Goal: Information Seeking & Learning: Learn about a topic

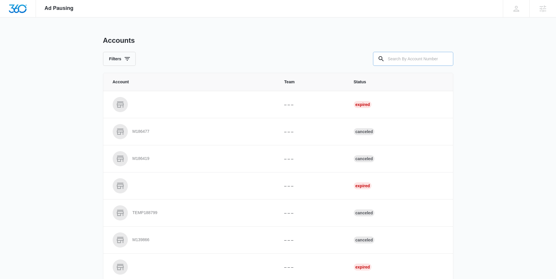
click at [389, 61] on input "text" at bounding box center [413, 59] width 80 height 14
paste input "M313422"
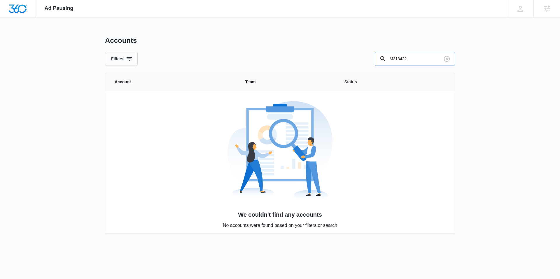
click at [415, 59] on input "M313422" at bounding box center [415, 59] width 80 height 14
drag, startPoint x: 417, startPoint y: 61, endPoint x: 398, endPoint y: 59, distance: 19.4
click at [398, 59] on input "M313422" at bounding box center [415, 59] width 80 height 14
type input "M"
type input "3"
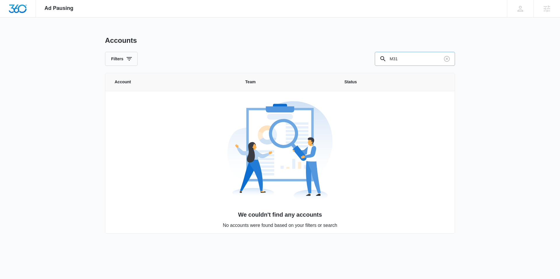
type input "M31"
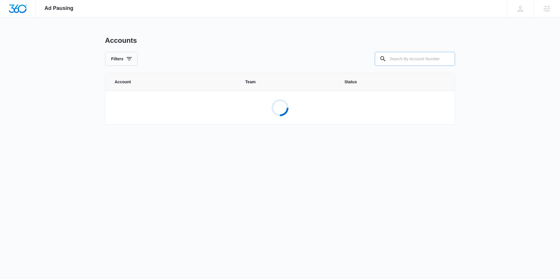
click at [410, 61] on input "text" at bounding box center [415, 59] width 80 height 14
paste input "M313422"
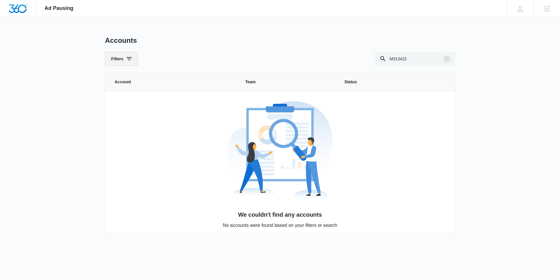
click at [109, 55] on button "Filters" at bounding box center [121, 59] width 33 height 14
click at [169, 44] on div "Accounts" at bounding box center [280, 40] width 350 height 9
click at [418, 58] on input "M313422" at bounding box center [415, 59] width 80 height 14
type input "M"
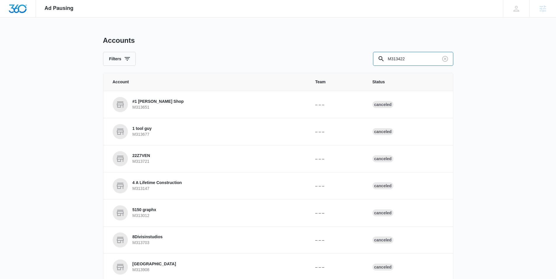
type input "M313422"
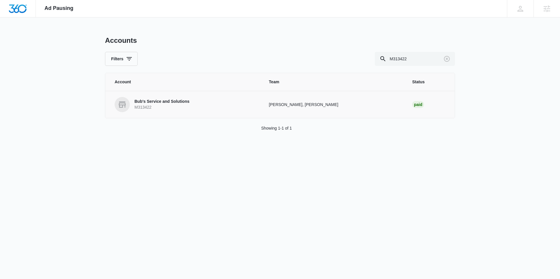
click at [166, 103] on p "Bub's Service and Solutions" at bounding box center [161, 102] width 55 height 6
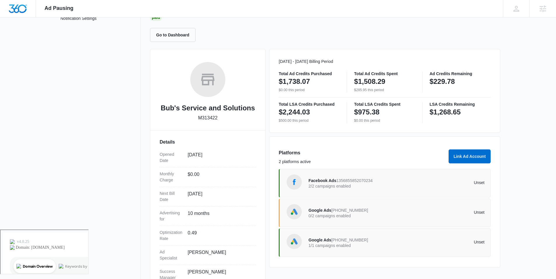
scroll to position [57, 0]
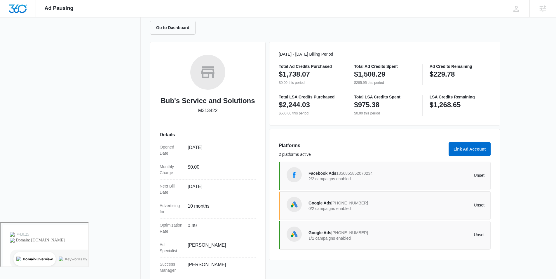
click at [327, 177] on p "2/2 campaigns enabled" at bounding box center [352, 179] width 88 height 4
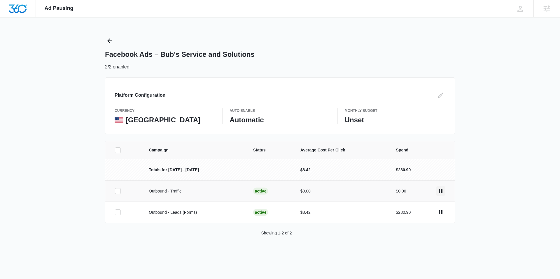
click at [440, 192] on icon "actions.pause" at bounding box center [440, 191] width 7 height 7
click at [111, 41] on icon "Back" at bounding box center [109, 40] width 7 height 7
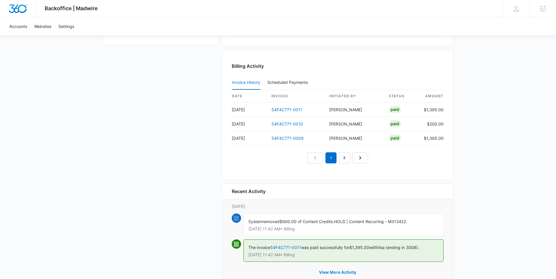
scroll to position [569, 0]
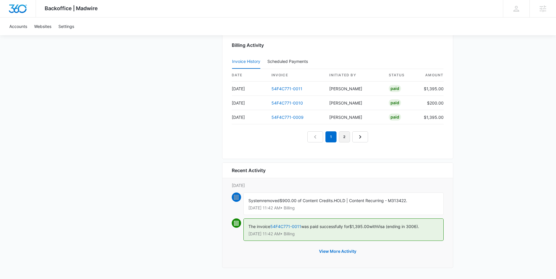
click at [349, 139] on link "2" at bounding box center [344, 137] width 11 height 11
click at [347, 137] on link "3" at bounding box center [350, 137] width 11 height 11
click at [356, 139] on link "4" at bounding box center [357, 137] width 11 height 11
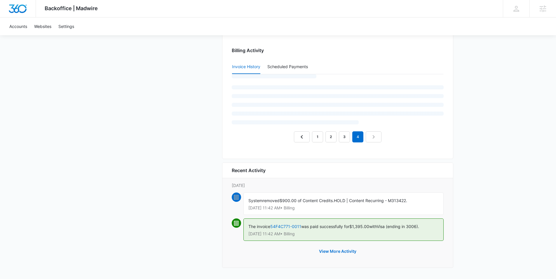
scroll to position [555, 0]
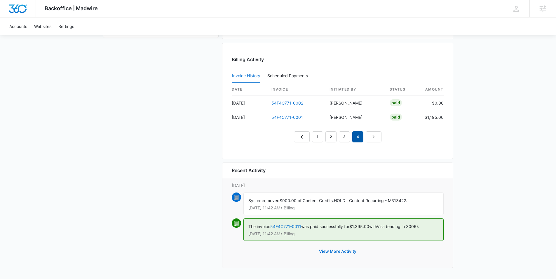
click at [361, 135] on em "4" at bounding box center [357, 137] width 11 height 11
click at [281, 118] on link "54F4C771-0001" at bounding box center [287, 117] width 32 height 5
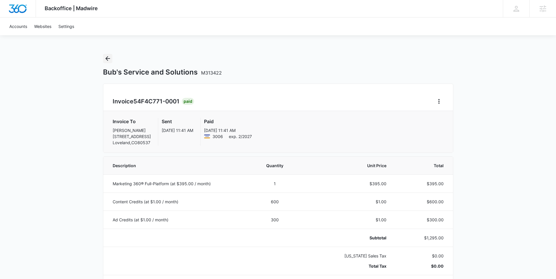
click at [107, 58] on icon "Back" at bounding box center [107, 58] width 7 height 7
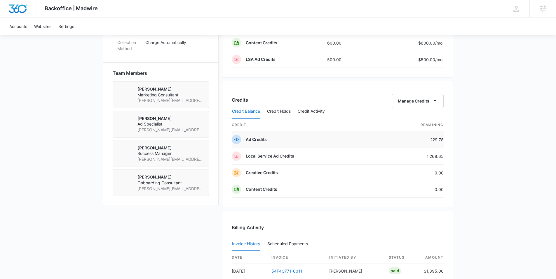
scroll to position [569, 0]
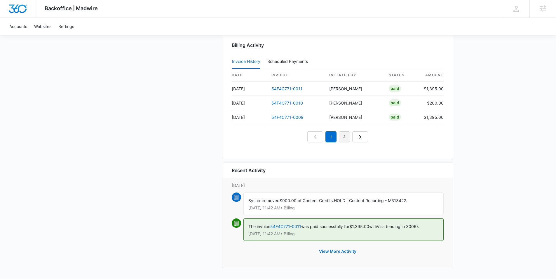
click at [342, 138] on link "2" at bounding box center [344, 137] width 11 height 11
click at [349, 135] on link "3" at bounding box center [350, 137] width 11 height 11
click at [355, 135] on link "4" at bounding box center [357, 137] width 11 height 11
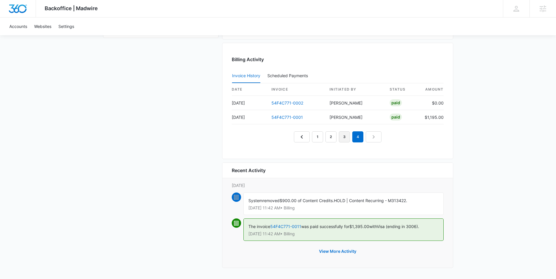
click at [343, 137] on link "3" at bounding box center [344, 137] width 11 height 11
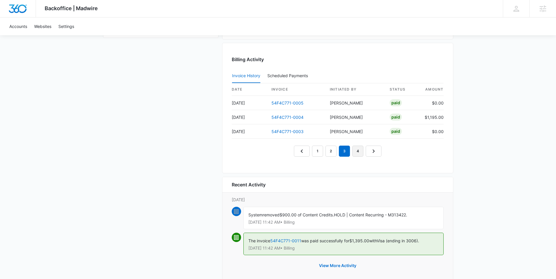
click at [361, 151] on link "4" at bounding box center [357, 151] width 11 height 11
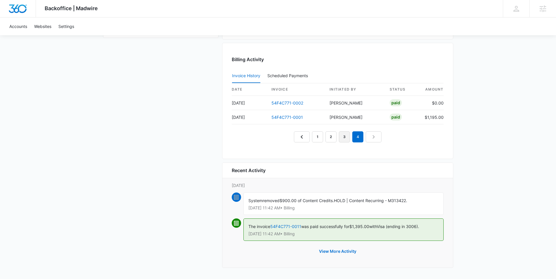
click at [342, 139] on link "3" at bounding box center [344, 137] width 11 height 11
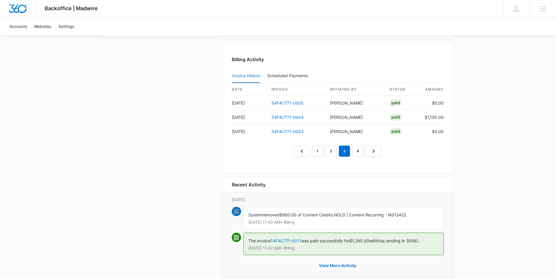
click at [325, 151] on nav "1 2 3 4" at bounding box center [338, 151] width 88 height 11
click at [319, 152] on link "1" at bounding box center [317, 151] width 11 height 11
click at [360, 152] on link "4" at bounding box center [357, 151] width 11 height 11
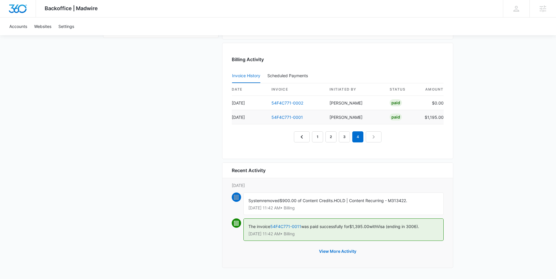
click at [343, 117] on td "Rochelle Young" at bounding box center [355, 117] width 60 height 14
click at [355, 117] on td "Rochelle Young" at bounding box center [355, 117] width 60 height 14
click at [300, 118] on link "54F4C771-0001" at bounding box center [287, 117] width 32 height 5
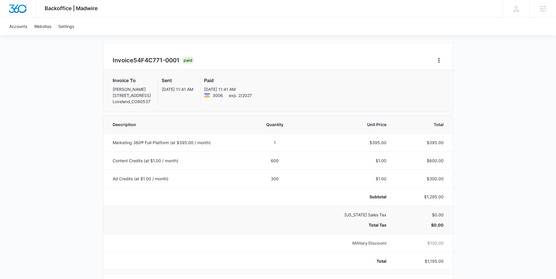
scroll to position [42, 0]
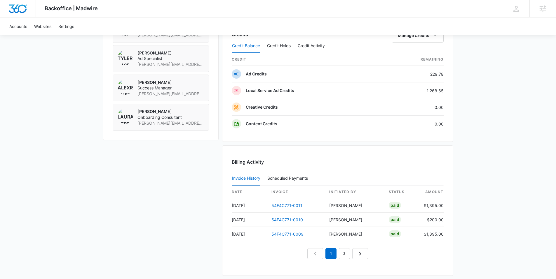
scroll to position [569, 0]
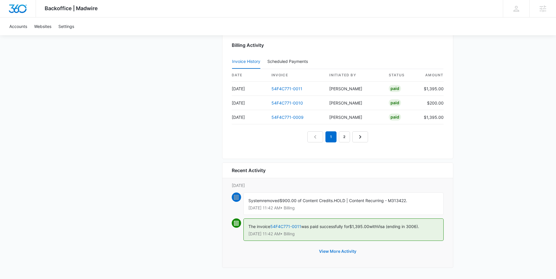
click at [327, 256] on button "View More Activity" at bounding box center [337, 252] width 49 height 14
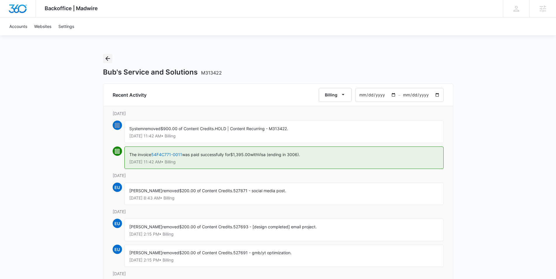
click at [110, 61] on icon "Back" at bounding box center [107, 58] width 7 height 7
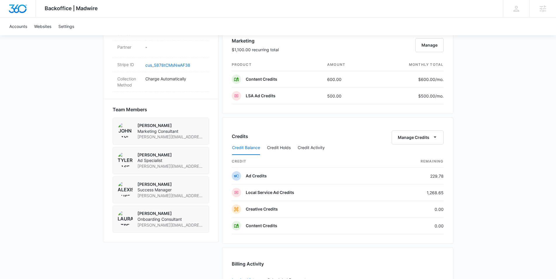
scroll to position [324, 0]
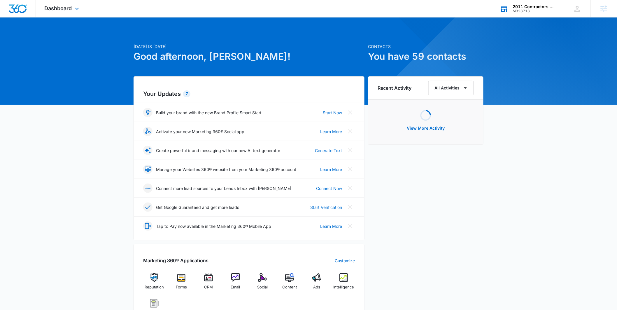
click at [522, 15] on div "2911 Contractors LLC M328718 Your Accounts View All" at bounding box center [527, 8] width 73 height 17
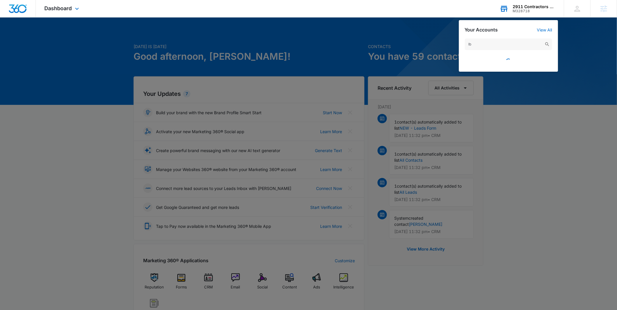
type input "l"
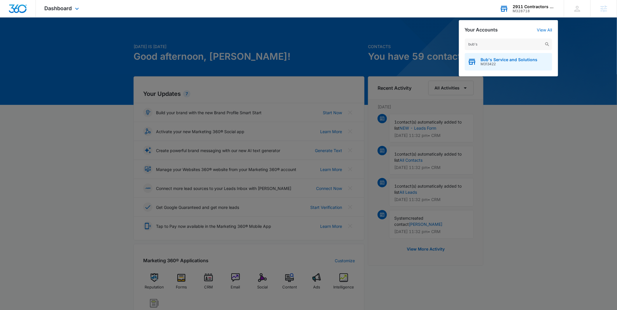
type input "bub's"
click at [502, 57] on span "Bub's Service and Solutions" at bounding box center [509, 59] width 57 height 5
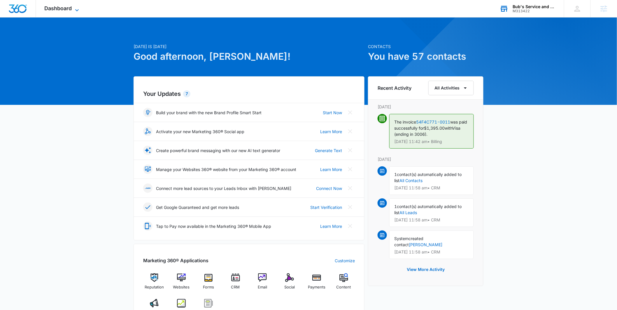
click at [74, 11] on icon at bounding box center [77, 10] width 7 height 7
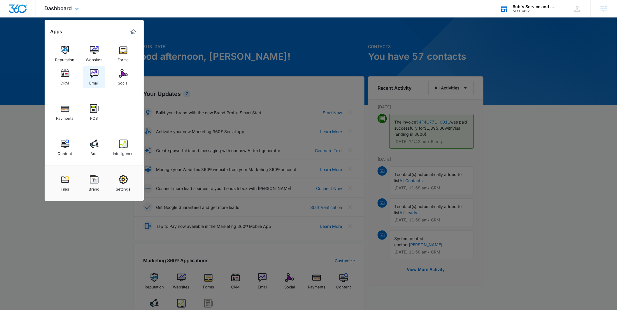
click at [95, 74] on img at bounding box center [94, 73] width 9 height 9
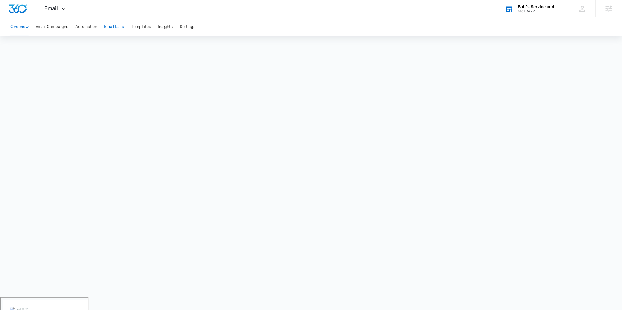
click at [123, 31] on button "Email Lists" at bounding box center [114, 27] width 20 height 19
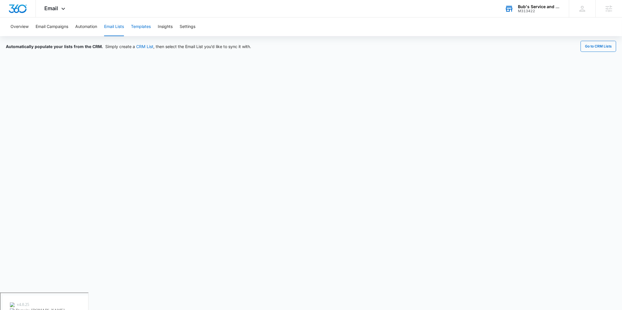
click at [134, 28] on button "Templates" at bounding box center [141, 27] width 20 height 19
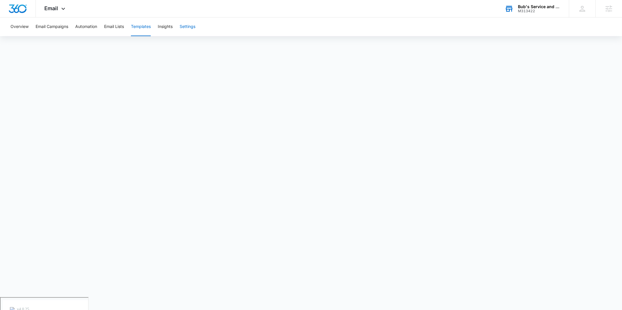
click at [187, 27] on button "Settings" at bounding box center [188, 27] width 16 height 19
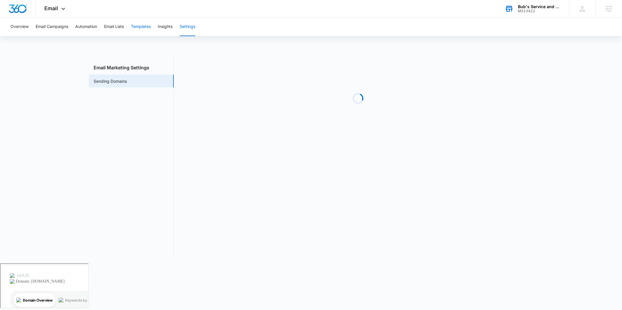
click at [148, 31] on button "Templates" at bounding box center [141, 27] width 20 height 19
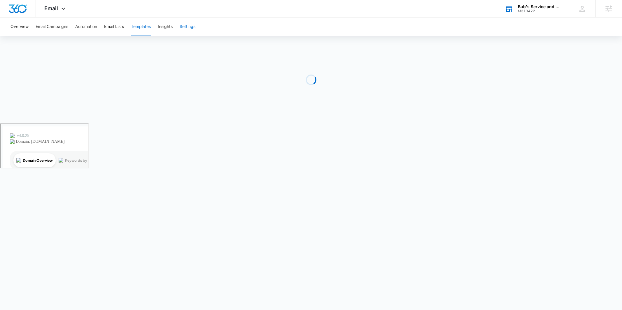
click at [188, 28] on button "Settings" at bounding box center [188, 27] width 16 height 19
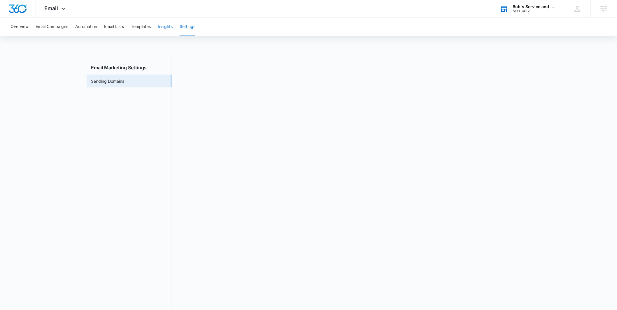
click at [164, 29] on button "Insights" at bounding box center [165, 27] width 15 height 19
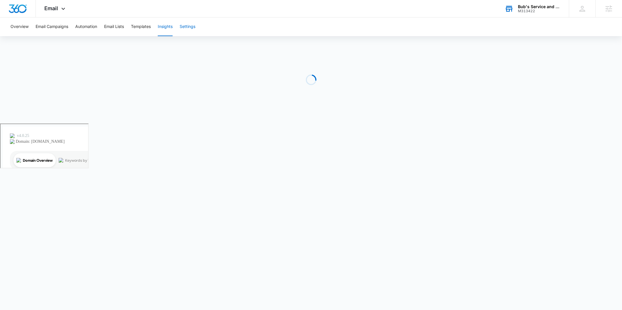
click at [184, 25] on button "Settings" at bounding box center [188, 27] width 16 height 19
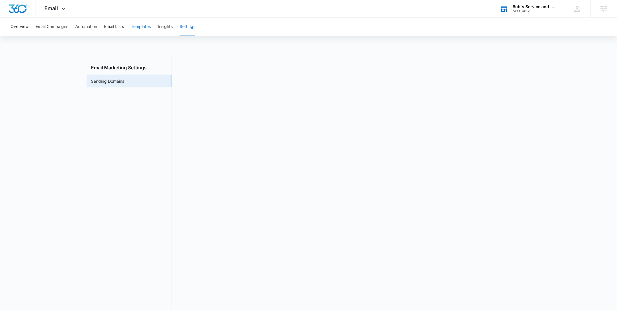
click at [141, 29] on button "Templates" at bounding box center [141, 27] width 20 height 19
click at [58, 26] on button "Email Campaigns" at bounding box center [52, 27] width 33 height 19
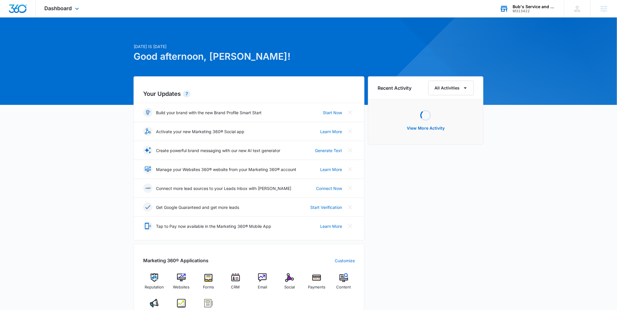
click at [519, 13] on div "M313422" at bounding box center [534, 11] width 43 height 4
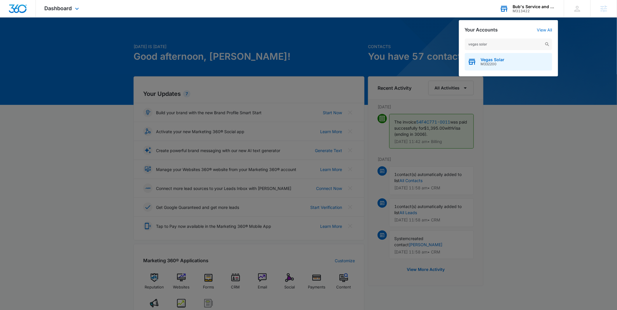
type input "vegas solar"
click at [488, 61] on span "Vegas Solar" at bounding box center [493, 59] width 24 height 5
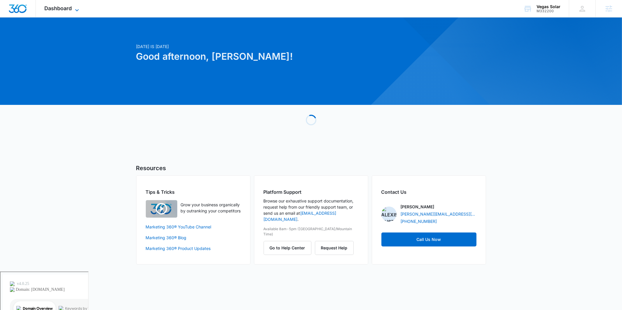
click at [52, 11] on span "Dashboard" at bounding box center [58, 8] width 27 height 6
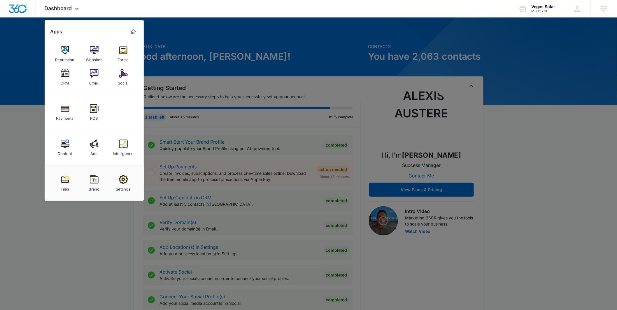
click at [88, 148] on link "Ads" at bounding box center [94, 148] width 22 height 22
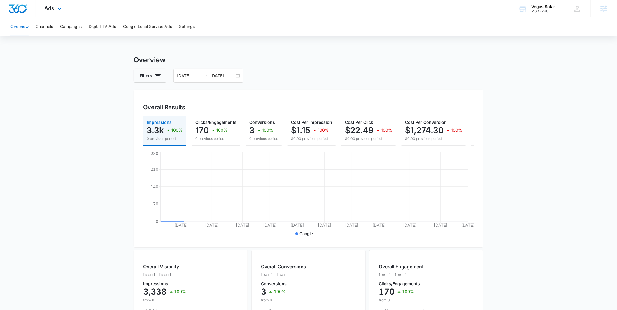
click at [67, 11] on div "Ads Apps Reputation Websites Forms CRM Email Social Payments POS Content Ads In…" at bounding box center [54, 8] width 36 height 17
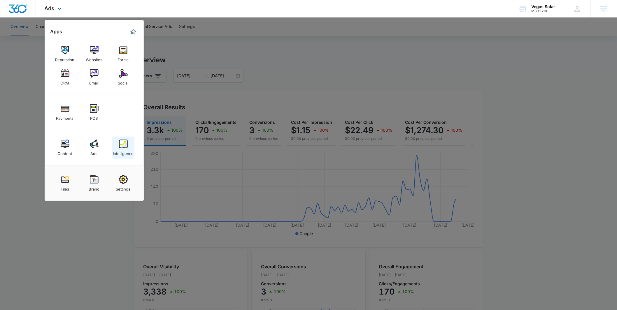
click at [123, 144] on img at bounding box center [123, 144] width 9 height 9
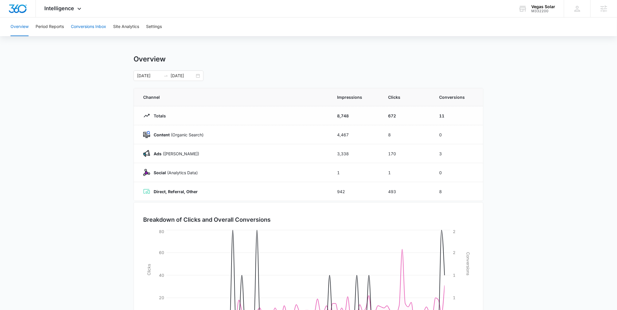
click at [86, 25] on button "Conversions Inbox" at bounding box center [88, 27] width 35 height 19
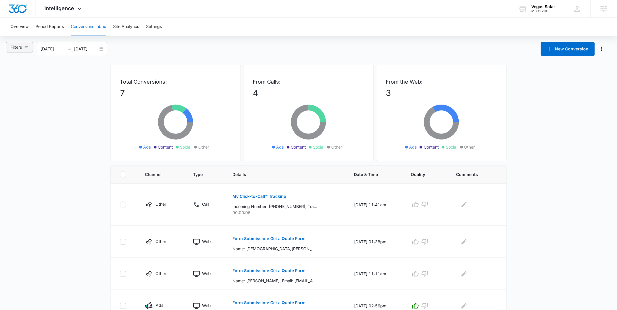
click at [27, 47] on icon "button" at bounding box center [26, 47] width 3 height 2
click at [24, 77] on span "Ads" at bounding box center [20, 77] width 12 height 5
click at [14, 77] on input "Ads" at bounding box center [11, 78] width 5 height 5
radio input "true"
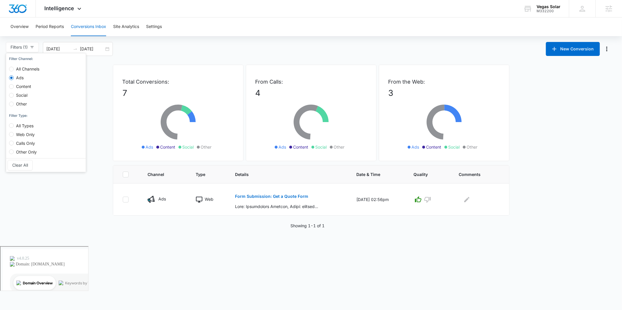
click at [195, 247] on body "Intelligence Apps Reputation Websites Forms CRM Email Social Payments POS Conte…" at bounding box center [311, 155] width 622 height 310
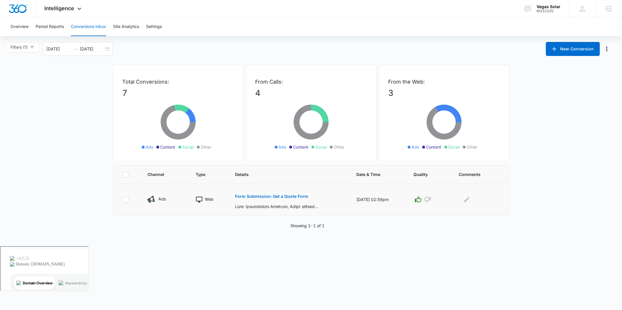
click at [272, 197] on p "Form Submission: Get a Quote Form" at bounding box center [271, 197] width 73 height 4
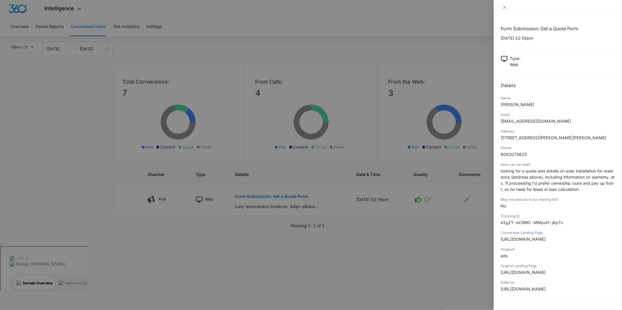
click at [445, 50] on div at bounding box center [311, 155] width 622 height 310
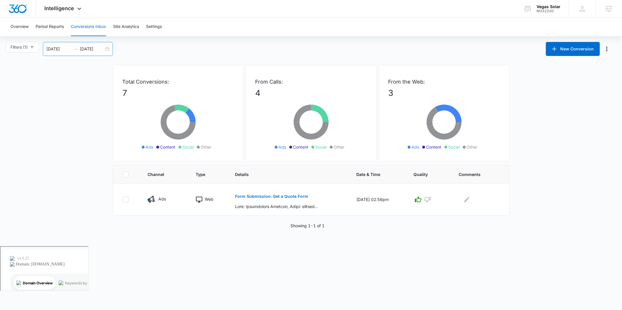
click at [110, 47] on div "08/16/2025 09/15/2025" at bounding box center [78, 49] width 70 height 14
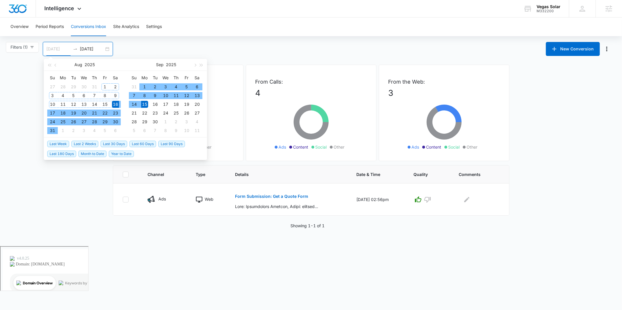
type input "08/16/2025"
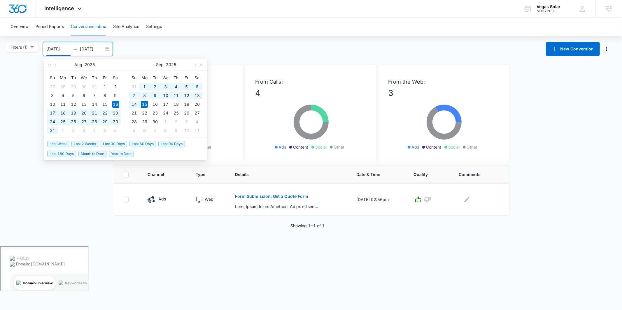
click at [28, 97] on main "Filters (1) Filter Channel : All Channels Ads Content Social Other Filter Type …" at bounding box center [311, 135] width 622 height 187
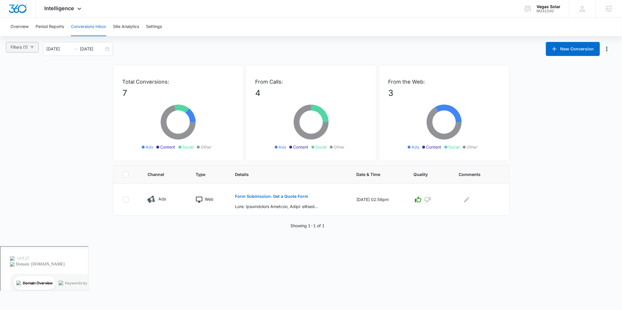
click at [34, 47] on icon "button" at bounding box center [32, 47] width 4 height 4
click at [26, 65] on label "All Channels" at bounding box center [25, 66] width 33 height 9
click at [14, 67] on input "All Channels" at bounding box center [11, 69] width 5 height 5
radio input "true"
radio input "false"
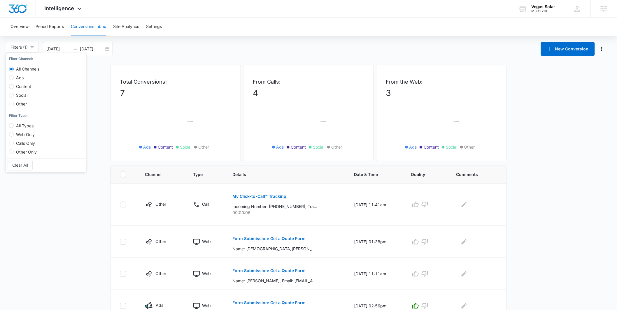
click at [138, 56] on main "Filters (1) Filter Channel : All Channels Ads Content Social Other Filter Type …" at bounding box center [308, 252] width 617 height 420
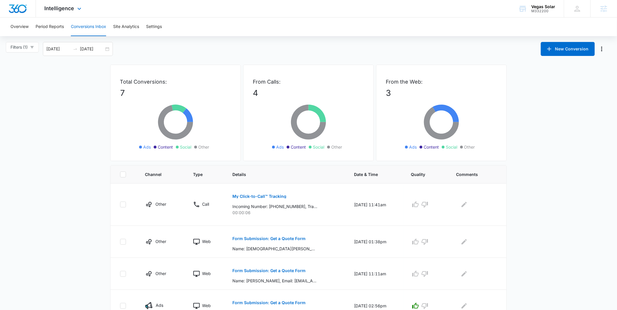
click at [74, 4] on div "Intelligence Apps Reputation Websites Forms CRM Email Social Payments POS Conte…" at bounding box center [64, 8] width 56 height 17
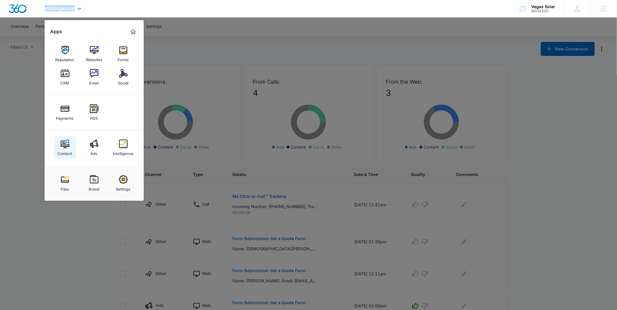
click at [65, 145] on img at bounding box center [65, 144] width 9 height 9
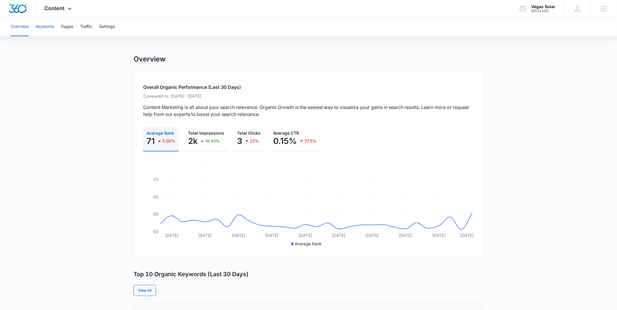
click at [40, 27] on button "Keywords" at bounding box center [45, 27] width 19 height 19
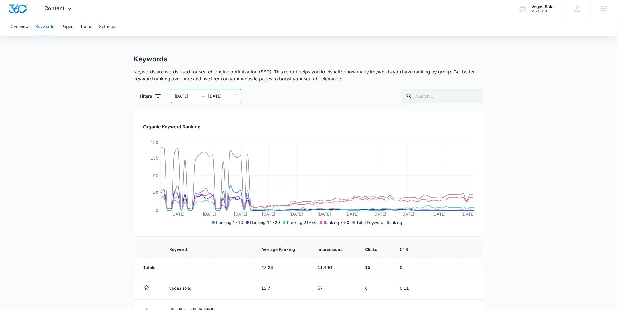
drag, startPoint x: 230, startPoint y: 97, endPoint x: 232, endPoint y: 99, distance: 3.1
click at [230, 97] on input "09/02/2025" at bounding box center [220, 96] width 24 height 6
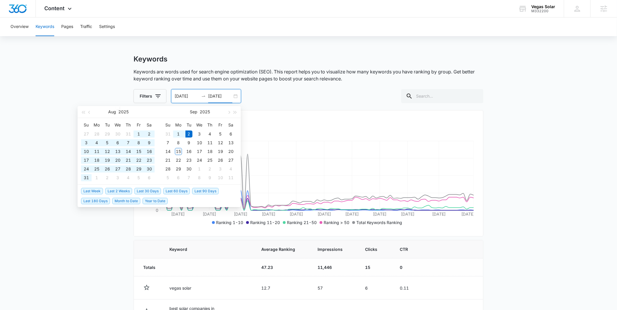
type input "09/02/2025"
click at [93, 200] on span "Last 180 Days" at bounding box center [95, 201] width 29 height 6
type input "03/16/2025"
type input "09/12/2025"
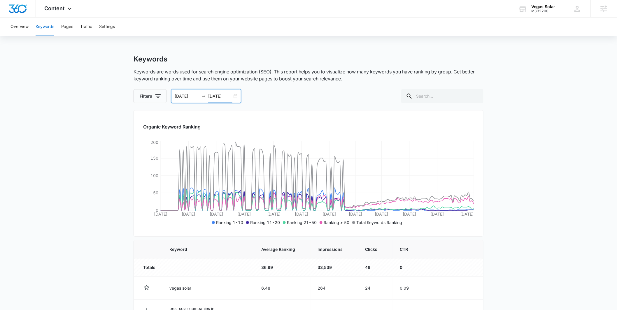
click at [236, 94] on div "03/16/2025 09/12/2025" at bounding box center [206, 96] width 70 height 14
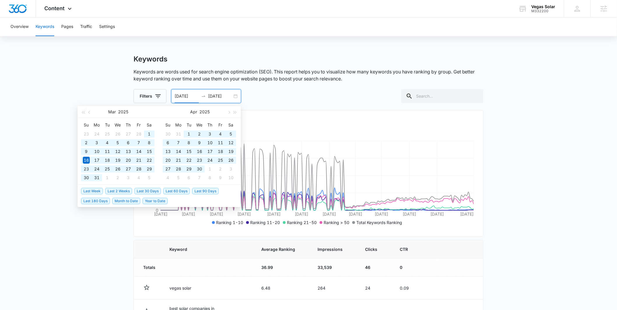
click at [155, 203] on span "Year to Date" at bounding box center [155, 201] width 25 height 6
type input "01/01/2025"
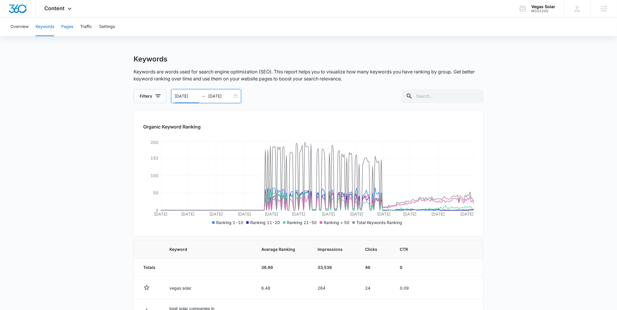
click at [71, 31] on button "Pages" at bounding box center [67, 27] width 12 height 19
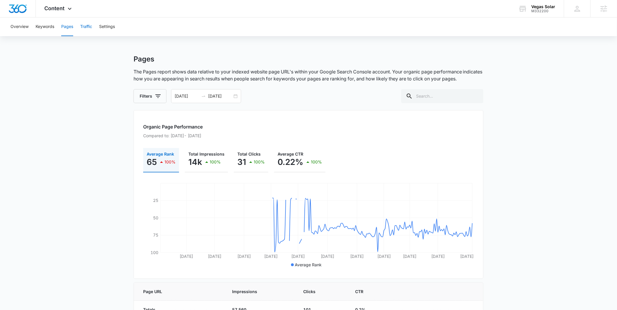
click at [86, 28] on button "Traffic" at bounding box center [86, 27] width 12 height 19
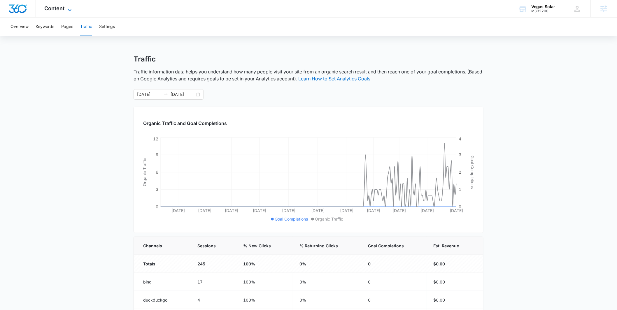
click at [68, 8] on icon at bounding box center [69, 10] width 7 height 7
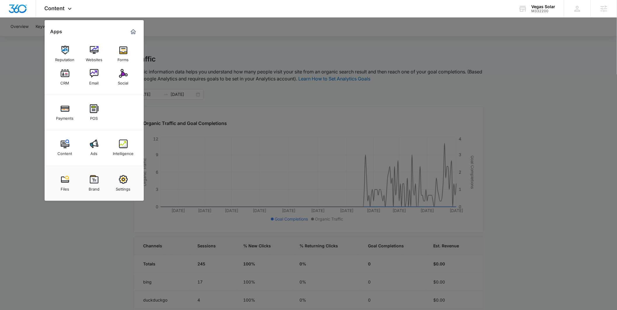
click at [118, 156] on link "Intelligence" at bounding box center [123, 148] width 22 height 22
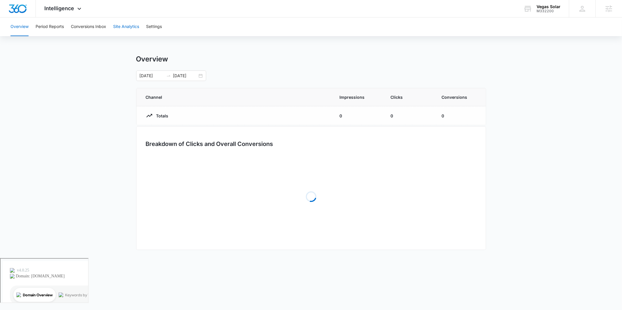
click at [123, 22] on button "Site Analytics" at bounding box center [126, 27] width 26 height 19
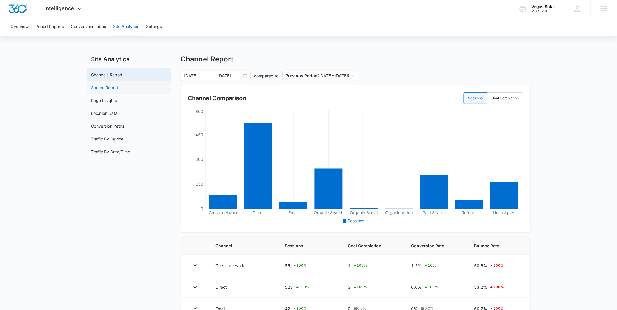
click at [100, 90] on link "Source Report" at bounding box center [104, 88] width 27 height 6
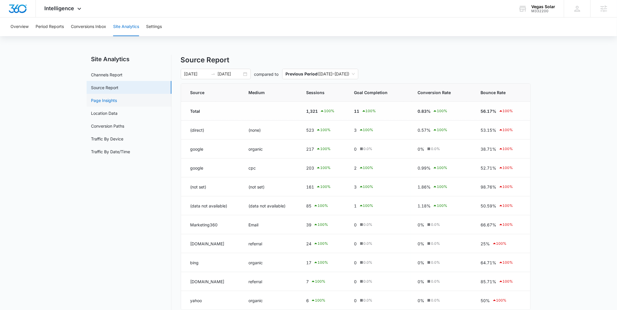
click at [102, 99] on link "Page Insights" at bounding box center [104, 100] width 26 height 6
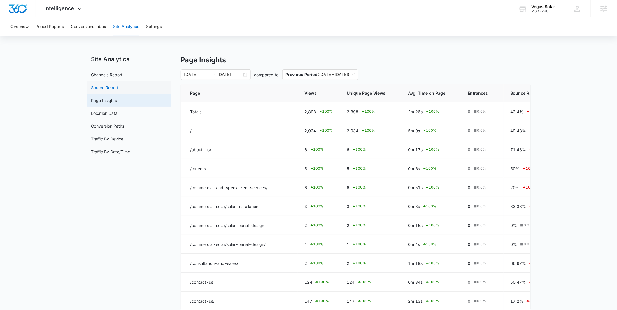
click at [106, 89] on link "Source Report" at bounding box center [104, 88] width 27 height 6
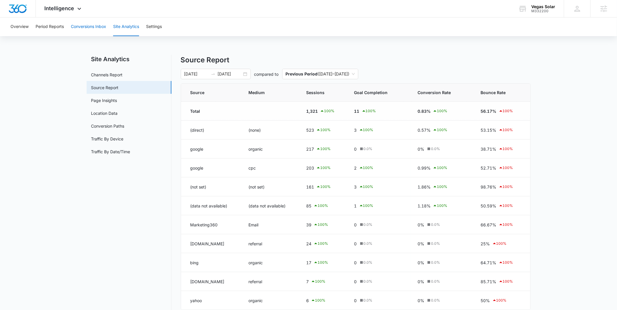
click at [95, 25] on button "Conversions Inbox" at bounding box center [88, 27] width 35 height 19
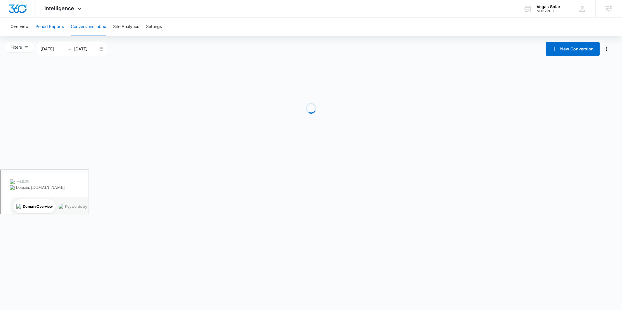
drag, startPoint x: 65, startPoint y: 25, endPoint x: 58, endPoint y: 27, distance: 6.7
click at [65, 25] on div "Overview Period Reports Conversions Inbox Site Analytics Settings" at bounding box center [311, 27] width 608 height 19
click at [41, 29] on button "Period Reports" at bounding box center [50, 27] width 28 height 19
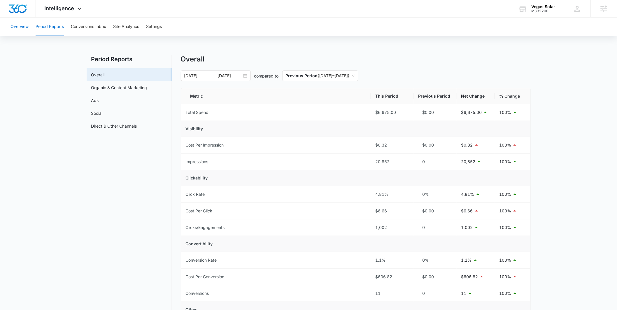
click at [23, 26] on button "Overview" at bounding box center [20, 27] width 18 height 19
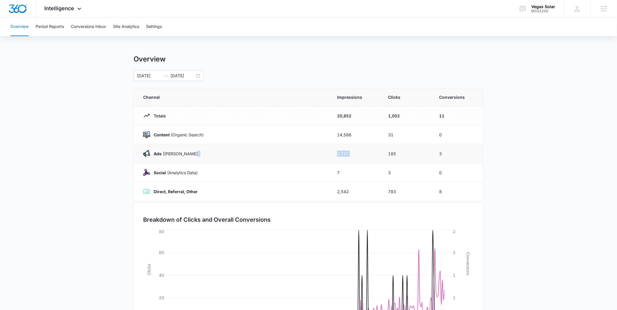
drag, startPoint x: 324, startPoint y: 155, endPoint x: 386, endPoint y: 153, distance: 61.9
click at [385, 154] on tr "Ads (Ad Campaigns) 3,717 185 3" at bounding box center [308, 153] width 349 height 19
click at [321, 72] on div "01/01/2025 09/12/2025" at bounding box center [309, 76] width 350 height 11
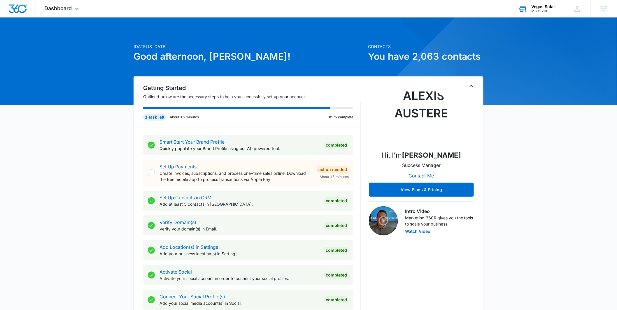
click at [539, 7] on div "Vegas Solar" at bounding box center [544, 6] width 24 height 5
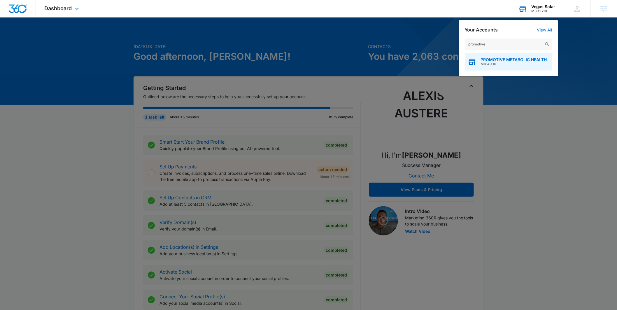
type input "promotive"
click at [502, 57] on span "PROMOTIVE METABOLIC HEALTH" at bounding box center [514, 59] width 66 height 5
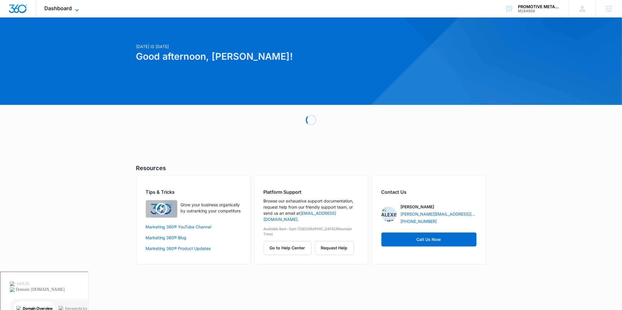
click at [56, 9] on span "Dashboard" at bounding box center [58, 8] width 27 height 6
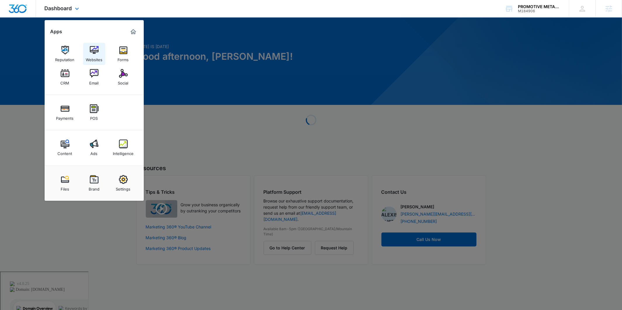
click at [94, 63] on link "Websites" at bounding box center [94, 54] width 22 height 22
